Goal: Transaction & Acquisition: Purchase product/service

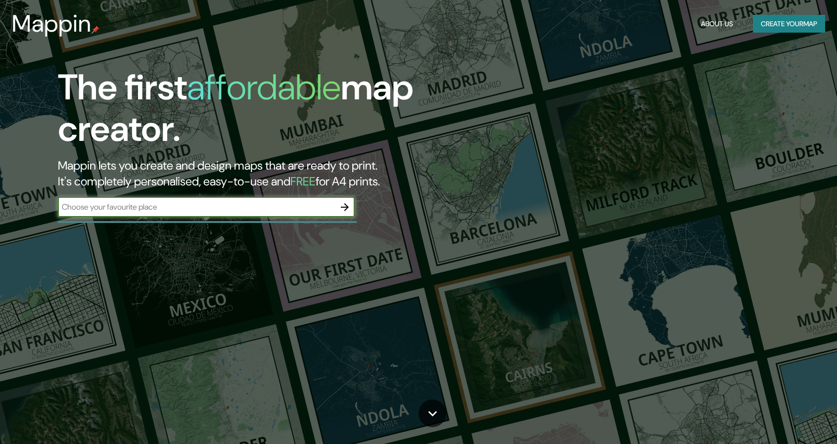
click at [221, 208] on input "text" at bounding box center [196, 206] width 277 height 11
type input "brasilia"
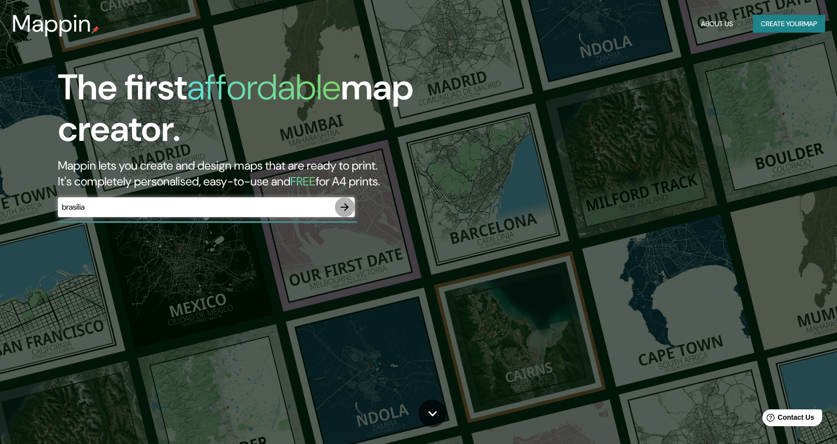
click at [348, 204] on icon "button" at bounding box center [345, 207] width 12 height 12
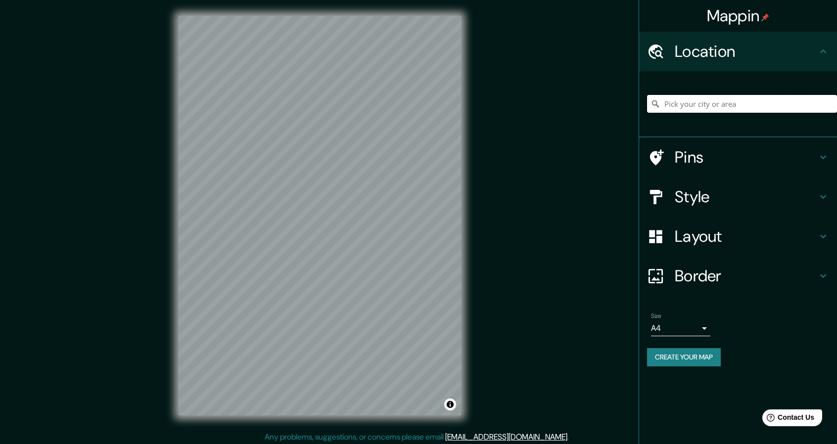
click at [751, 102] on input "Pick your city or area" at bounding box center [742, 104] width 190 height 18
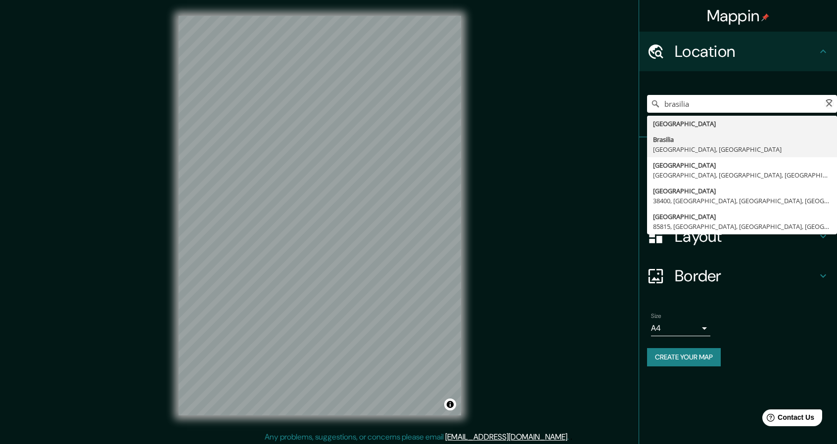
type input "[GEOGRAPHIC_DATA], [GEOGRAPHIC_DATA], [GEOGRAPHIC_DATA]"
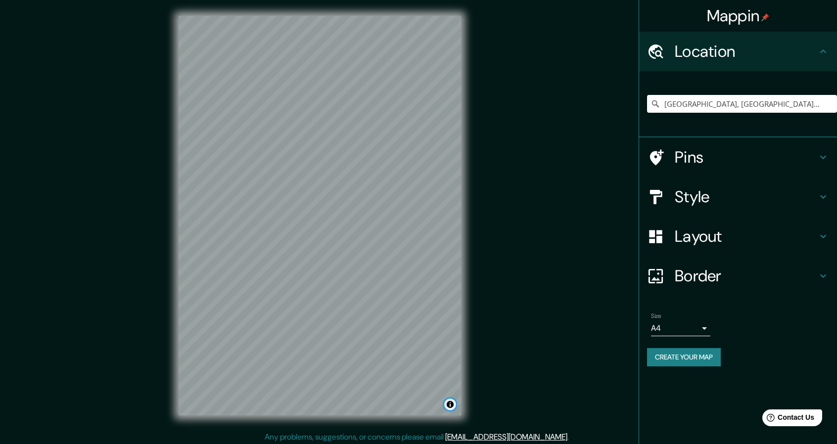
click at [448, 404] on button "Toggle attribution" at bounding box center [450, 404] width 12 height 12
click at [413, 355] on div at bounding box center [413, 355] width 8 height 8
click at [411, 318] on div at bounding box center [410, 316] width 8 height 8
click at [401, 309] on div at bounding box center [403, 310] width 8 height 8
click at [399, 306] on div at bounding box center [399, 307] width 8 height 8
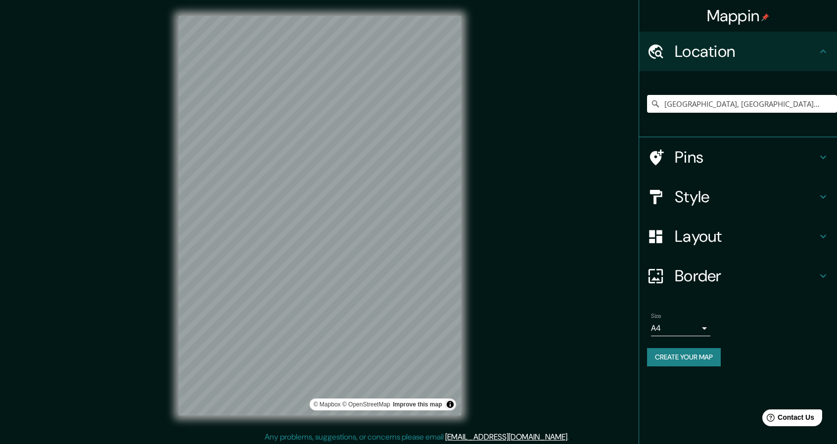
click at [703, 163] on h4 "Pins" at bounding box center [745, 157] width 142 height 20
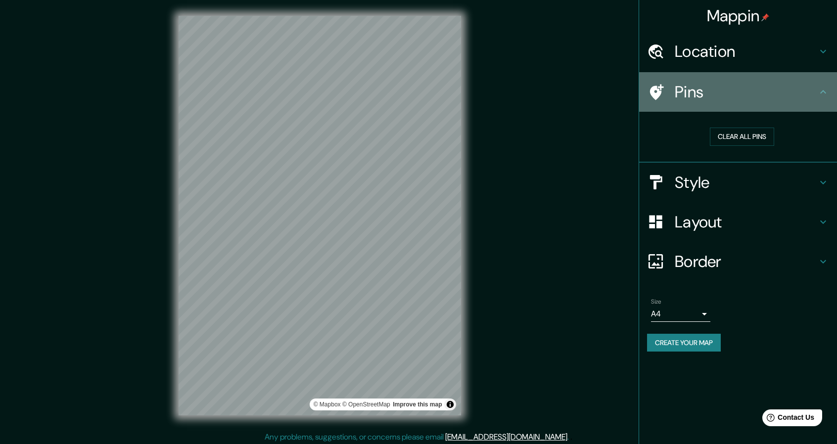
click at [733, 95] on h4 "Pins" at bounding box center [745, 92] width 142 height 20
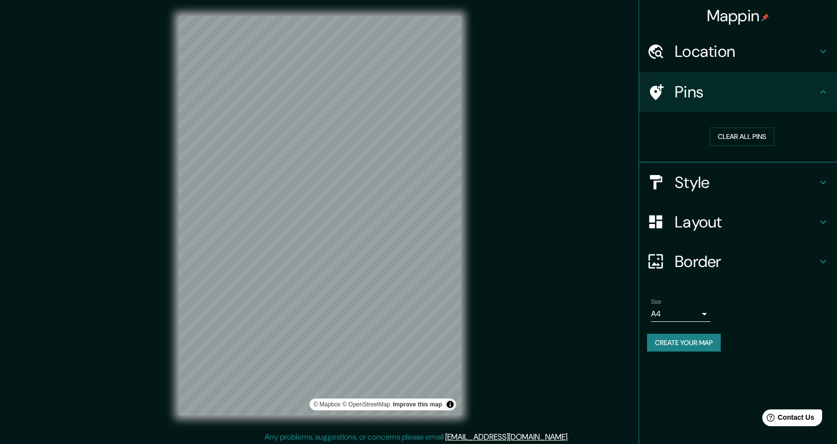
click at [752, 173] on h4 "Style" at bounding box center [745, 183] width 142 height 20
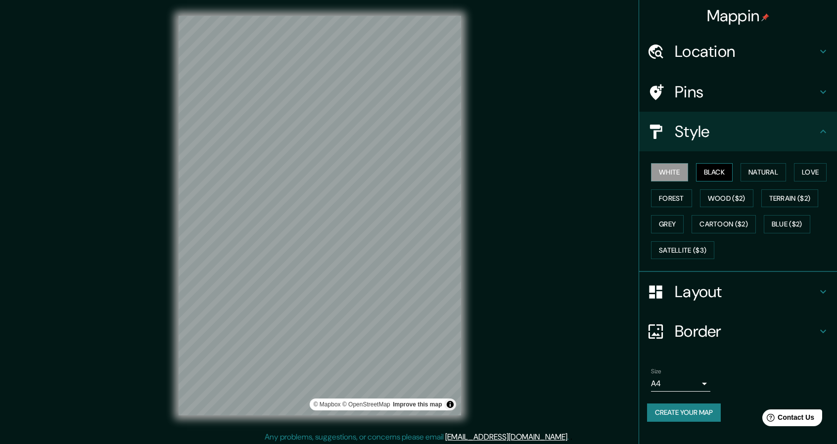
click at [714, 177] on button "Black" at bounding box center [714, 172] width 37 height 18
click at [748, 171] on button "Natural" at bounding box center [762, 172] width 45 height 18
click at [799, 173] on button "Love" at bounding box center [809, 172] width 33 height 18
click at [808, 190] on button "Terrain ($2)" at bounding box center [789, 198] width 57 height 18
click at [743, 198] on button "Wood ($2)" at bounding box center [726, 198] width 53 height 18
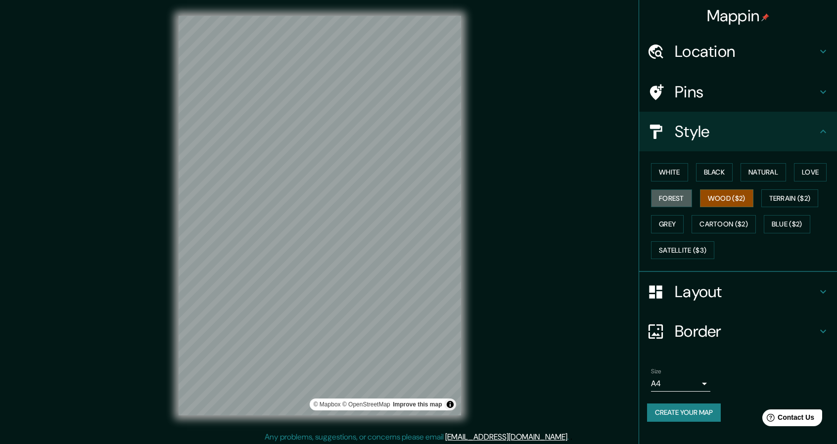
drag, startPoint x: 688, startPoint y: 199, endPoint x: 694, endPoint y: 189, distance: 11.5
click at [689, 197] on button "Forest" at bounding box center [671, 198] width 41 height 18
click at [665, 229] on button "Grey" at bounding box center [667, 224] width 33 height 18
click at [668, 175] on button "White" at bounding box center [669, 172] width 37 height 18
click at [759, 169] on button "Natural" at bounding box center [762, 172] width 45 height 18
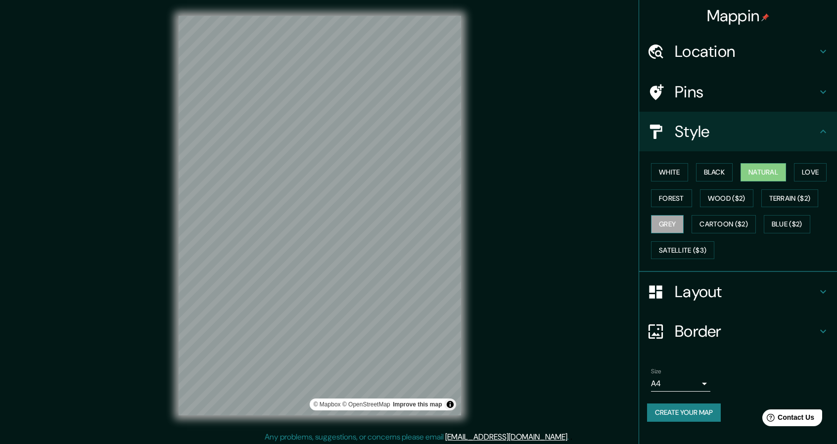
click at [673, 226] on button "Grey" at bounding box center [667, 224] width 33 height 18
click at [680, 166] on button "White" at bounding box center [669, 172] width 37 height 18
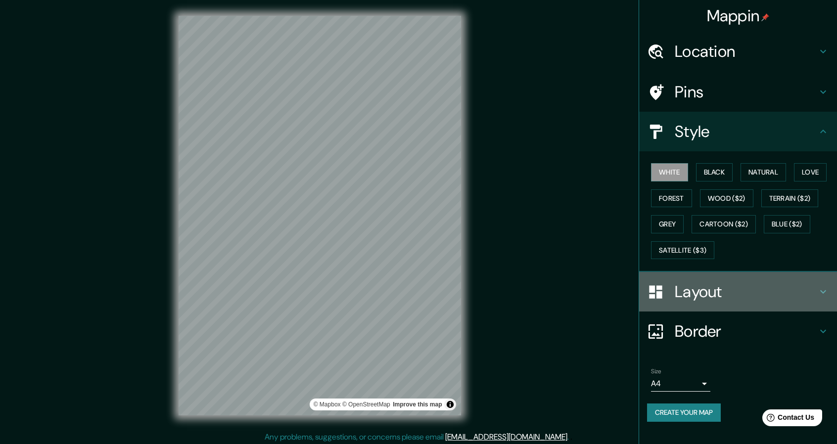
click at [734, 294] on h4 "Layout" at bounding box center [745, 292] width 142 height 20
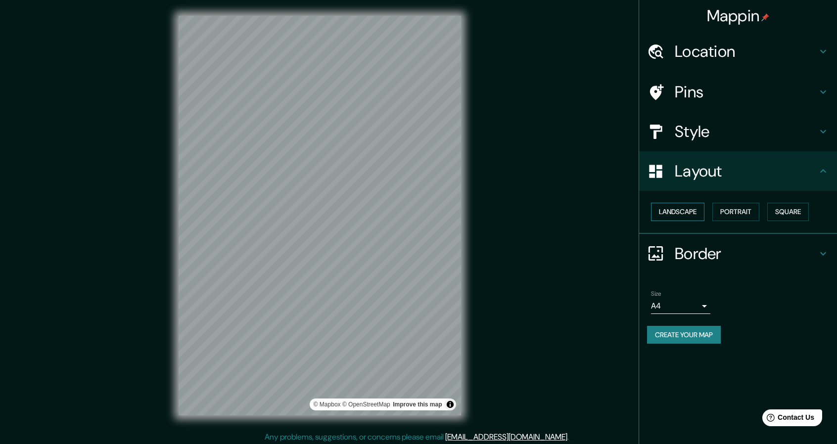
click at [686, 210] on button "Landscape" at bounding box center [677, 212] width 53 height 18
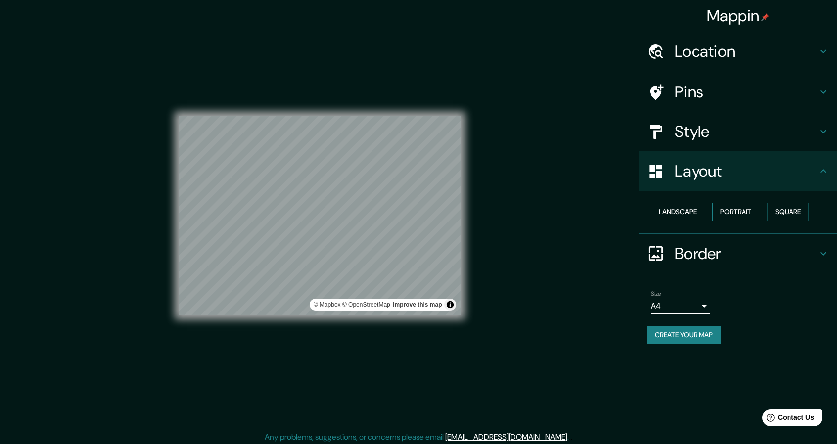
click at [725, 215] on button "Portrait" at bounding box center [735, 212] width 47 height 18
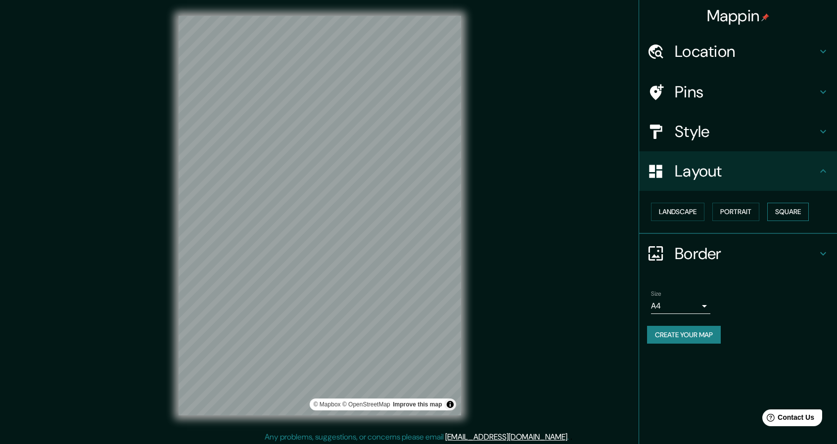
click at [787, 214] on button "Square" at bounding box center [788, 212] width 42 height 18
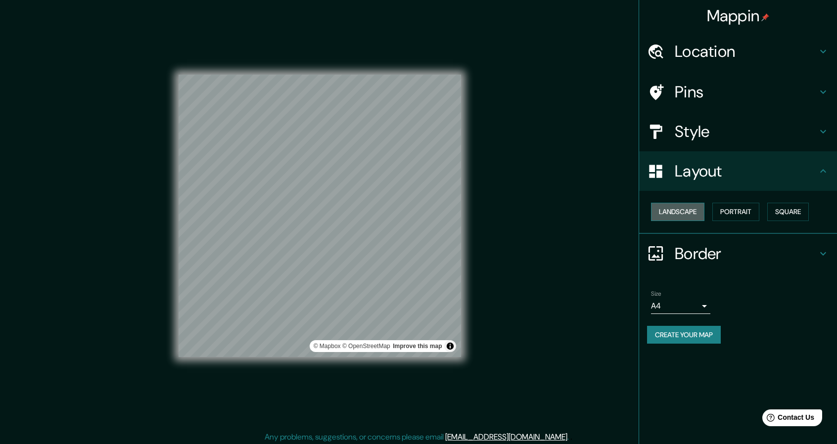
click at [690, 210] on button "Landscape" at bounding box center [677, 212] width 53 height 18
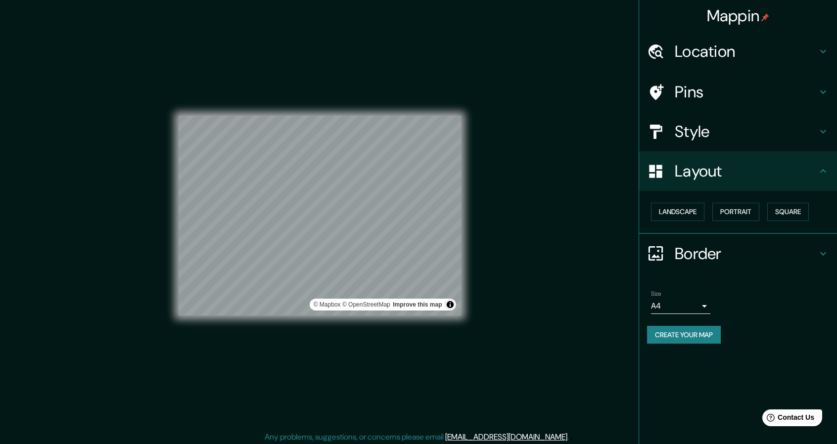
click at [718, 182] on div "Layout" at bounding box center [738, 171] width 198 height 40
click at [693, 214] on button "Landscape" at bounding box center [677, 212] width 53 height 18
click at [723, 207] on button "Portrait" at bounding box center [735, 212] width 47 height 18
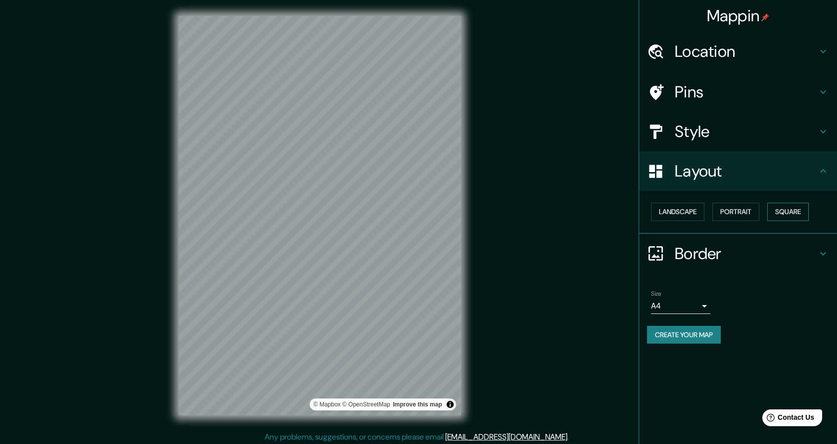
click at [773, 213] on button "Square" at bounding box center [788, 212] width 42 height 18
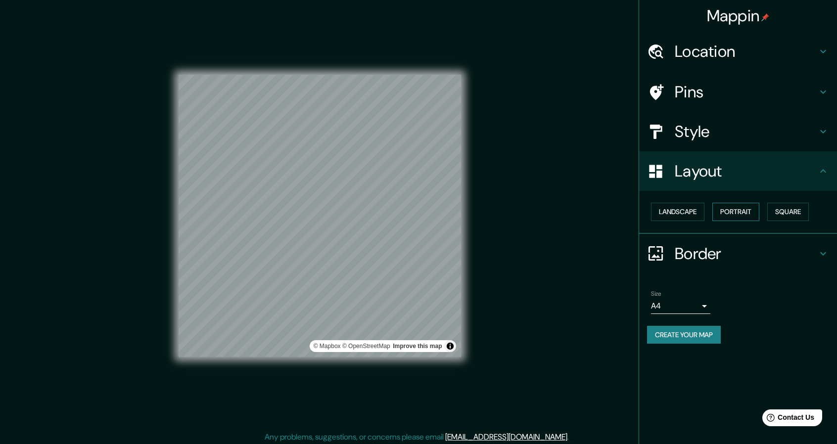
click at [722, 210] on button "Portrait" at bounding box center [735, 212] width 47 height 18
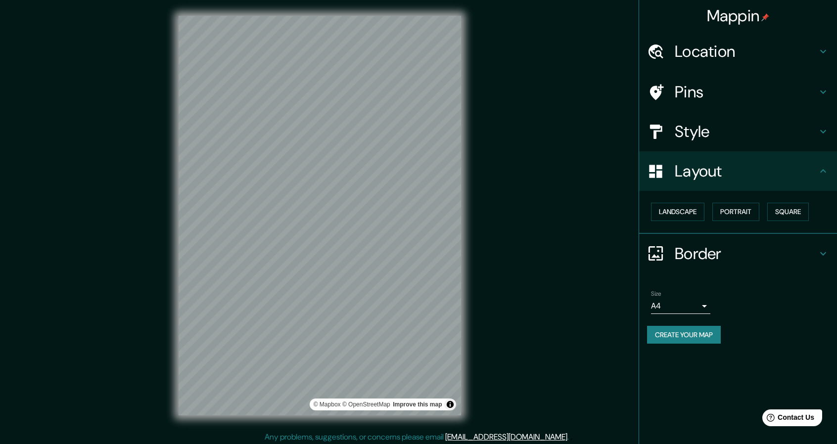
click at [724, 184] on div "Layout" at bounding box center [738, 171] width 198 height 40
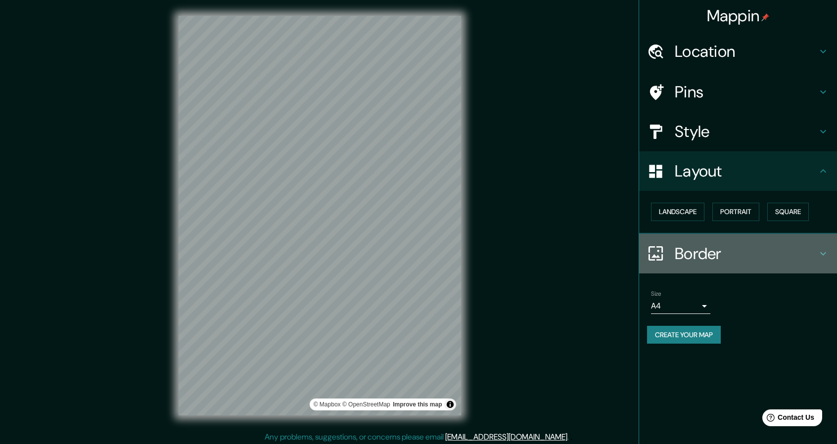
click at [708, 253] on h4 "Border" at bounding box center [745, 254] width 142 height 20
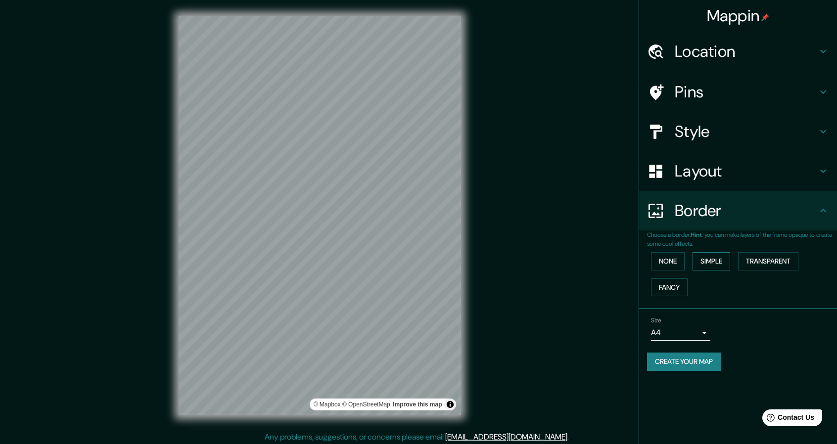
click at [699, 255] on button "Simple" at bounding box center [711, 261] width 38 height 18
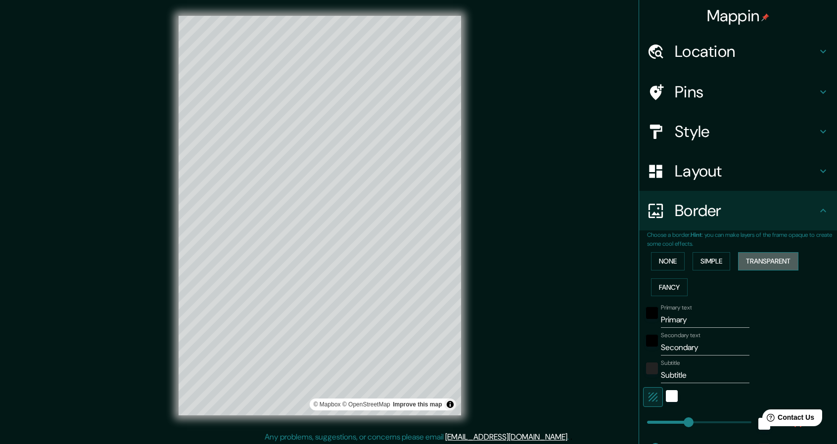
click at [748, 258] on button "Transparent" at bounding box center [768, 261] width 60 height 18
click at [663, 288] on button "Fancy" at bounding box center [669, 287] width 37 height 18
click at [660, 268] on button "None" at bounding box center [668, 261] width 34 height 18
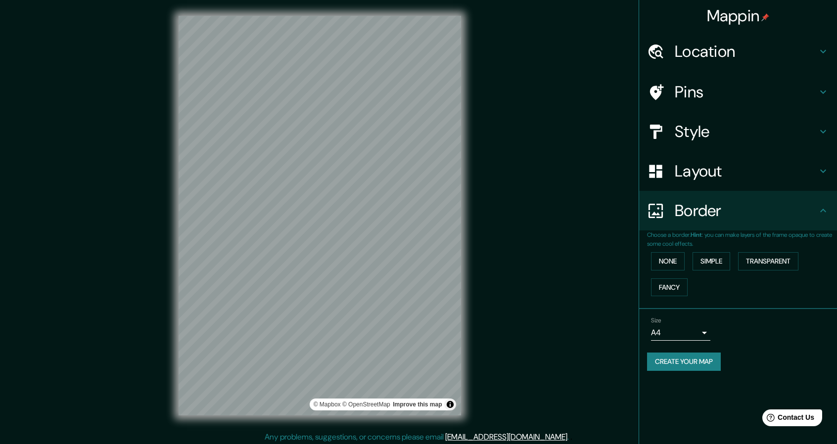
click at [580, 298] on div "Mappin Location [GEOGRAPHIC_DATA], [GEOGRAPHIC_DATA], [GEOGRAPHIC_DATA] [GEOGRA…" at bounding box center [418, 223] width 837 height 447
click at [732, 61] on h4 "Location" at bounding box center [745, 52] width 142 height 20
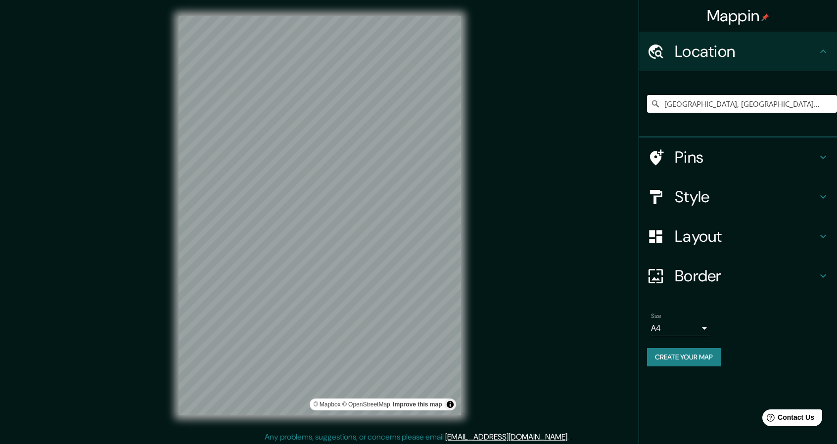
click at [732, 61] on h4 "Location" at bounding box center [745, 52] width 142 height 20
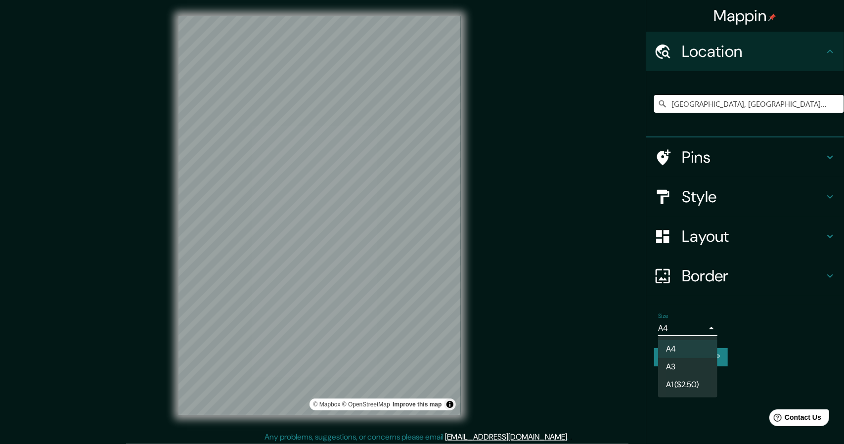
click at [697, 325] on body "Mappin Location [GEOGRAPHIC_DATA], [GEOGRAPHIC_DATA], [GEOGRAPHIC_DATA] [GEOGRA…" at bounding box center [422, 222] width 844 height 444
click at [607, 341] on div at bounding box center [422, 222] width 844 height 444
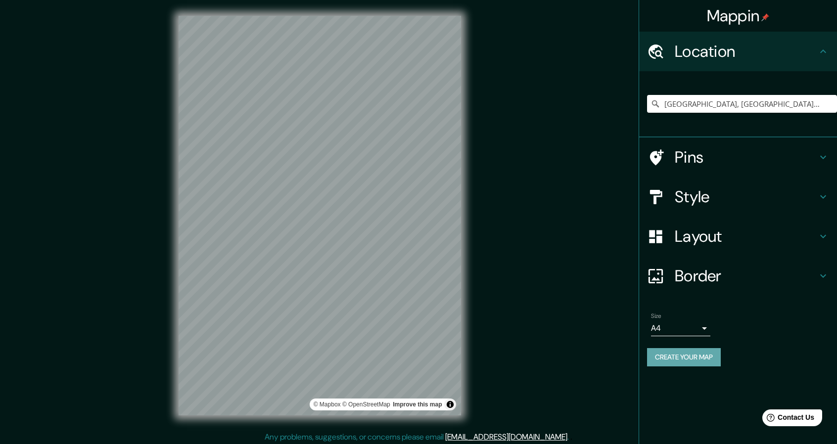
click at [704, 349] on button "Create your map" at bounding box center [684, 357] width 74 height 18
click at [713, 357] on div "Create your map" at bounding box center [738, 357] width 182 height 18
click at [705, 357] on button "Create your map" at bounding box center [684, 357] width 74 height 18
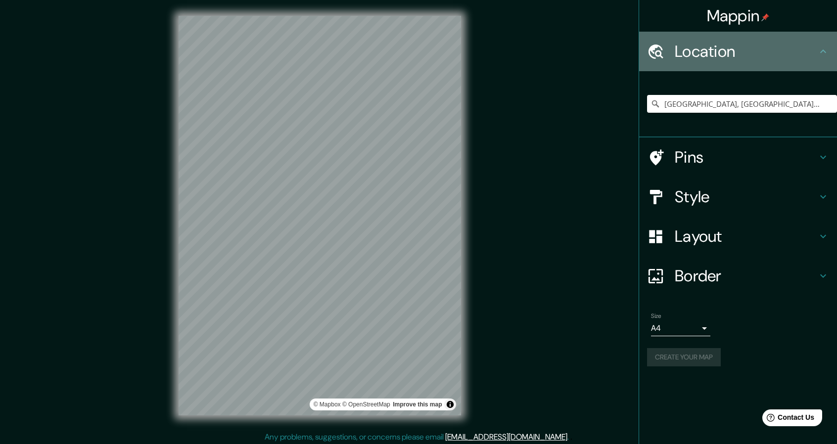
click at [717, 53] on h4 "Location" at bounding box center [745, 52] width 142 height 20
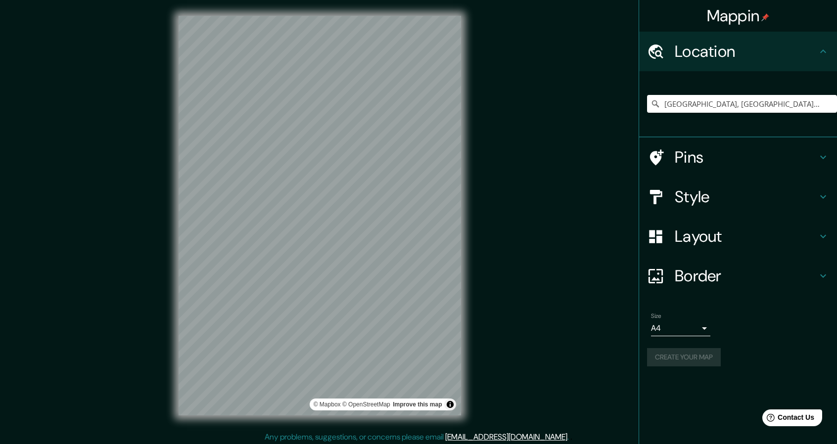
click at [735, 56] on h4 "Location" at bounding box center [745, 52] width 142 height 20
click at [711, 207] on div "Style" at bounding box center [738, 197] width 198 height 40
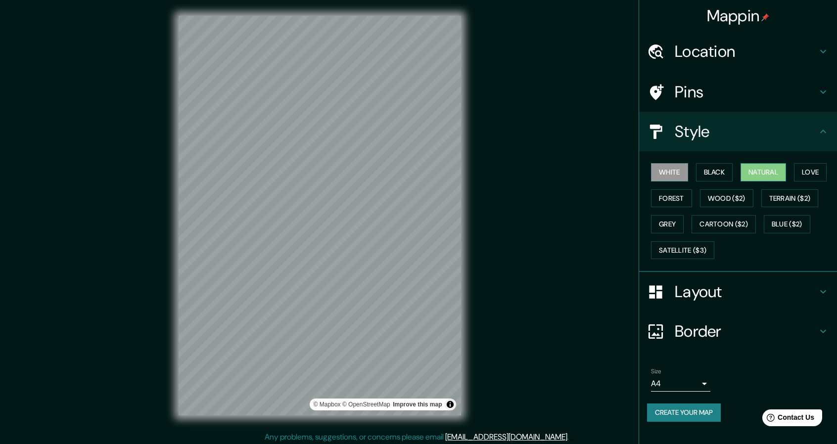
click at [770, 175] on button "Natural" at bounding box center [762, 172] width 45 height 18
click at [529, 253] on div "Mappin Location [GEOGRAPHIC_DATA], [GEOGRAPHIC_DATA], [GEOGRAPHIC_DATA] [GEOGRA…" at bounding box center [418, 223] width 837 height 447
click at [682, 176] on button "White" at bounding box center [669, 172] width 37 height 18
click at [711, 173] on button "Black" at bounding box center [714, 172] width 37 height 18
click at [688, 173] on button "White" at bounding box center [669, 172] width 37 height 18
